Goal: Information Seeking & Learning: Learn about a topic

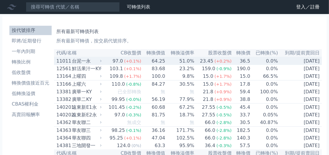
drag, startPoint x: 79, startPoint y: 62, endPoint x: 198, endPoint y: 30, distance: 123.0
click at [198, 30] on h1 "所有最新可轉債列表" at bounding box center [187, 31] width 263 height 7
click at [83, 63] on div "台泥一永" at bounding box center [86, 61] width 28 height 7
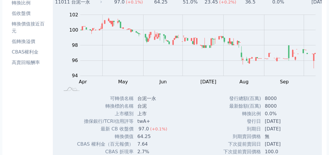
scroll to position [70, 0]
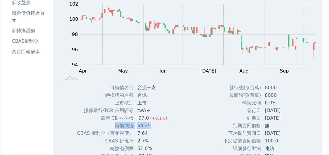
drag, startPoint x: 116, startPoint y: 127, endPoint x: 164, endPoint y: 128, distance: 47.8
click at [164, 128] on tr "轉換價值 64.25" at bounding box center [126, 126] width 98 height 8
drag, startPoint x: 151, startPoint y: 141, endPoint x: 134, endPoint y: 141, distance: 17.0
click at [134, 141] on td "2.7%" at bounding box center [154, 142] width 41 height 8
drag, startPoint x: 259, startPoint y: 106, endPoint x: 277, endPoint y: 106, distance: 18.2
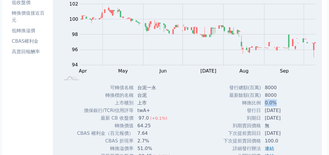
click at [277, 106] on td "0.0%" at bounding box center [283, 103] width 44 height 8
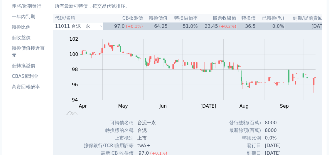
scroll to position [0, 0]
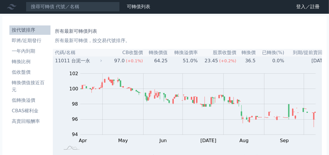
click at [103, 61] on icon at bounding box center [101, 61] width 4 height 4
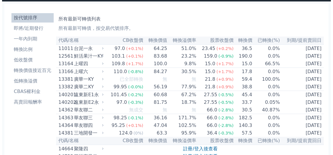
scroll to position [0, 0]
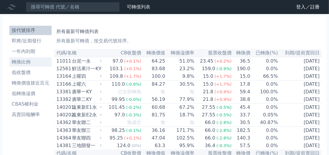
click at [24, 63] on li "轉換比例" at bounding box center [30, 62] width 42 height 7
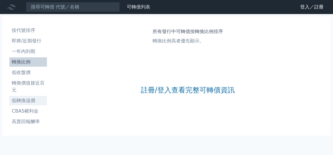
click at [25, 102] on li "低轉換溢價" at bounding box center [28, 100] width 38 height 7
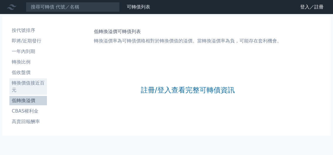
click at [23, 89] on li "轉換價值接近百元" at bounding box center [28, 87] width 38 height 14
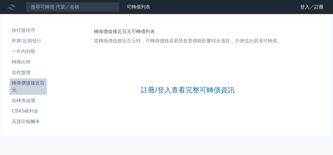
drag, startPoint x: 23, startPoint y: 89, endPoint x: 22, endPoint y: 83, distance: 5.6
click at [22, 83] on li "轉換價值接近百元" at bounding box center [28, 87] width 38 height 14
click at [28, 79] on link "轉換價值接近百元" at bounding box center [28, 87] width 38 height 16
